Goal: Navigation & Orientation: Find specific page/section

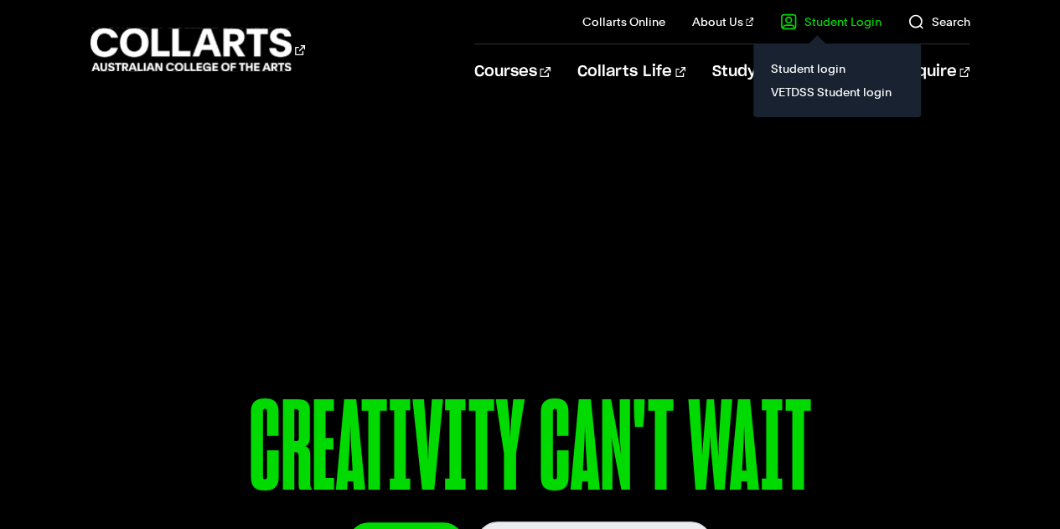
click at [852, 25] on link "Student Login" at bounding box center [830, 21] width 101 height 17
click at [802, 93] on link "VETDSS Student login" at bounding box center [836, 91] width 141 height 23
click at [836, 19] on link "Student Login" at bounding box center [830, 21] width 101 height 17
click at [802, 90] on link "VETDSS Student login" at bounding box center [836, 91] width 141 height 23
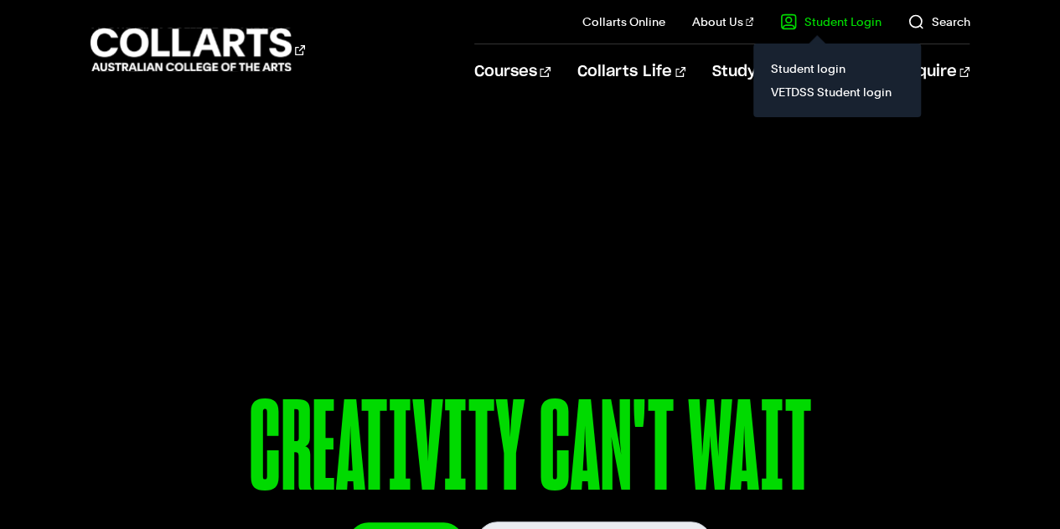
click at [806, 19] on link "Student Login" at bounding box center [830, 21] width 101 height 17
click at [818, 96] on link "VETDSS Student login" at bounding box center [836, 91] width 141 height 23
